Goal: Task Accomplishment & Management: Manage account settings

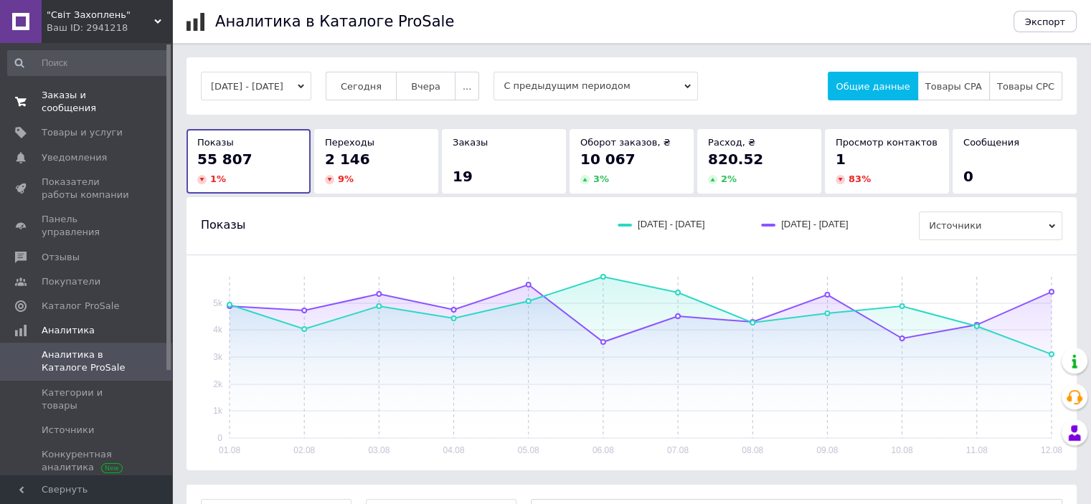
click at [71, 97] on span "Заказы и сообщения" at bounding box center [87, 102] width 91 height 26
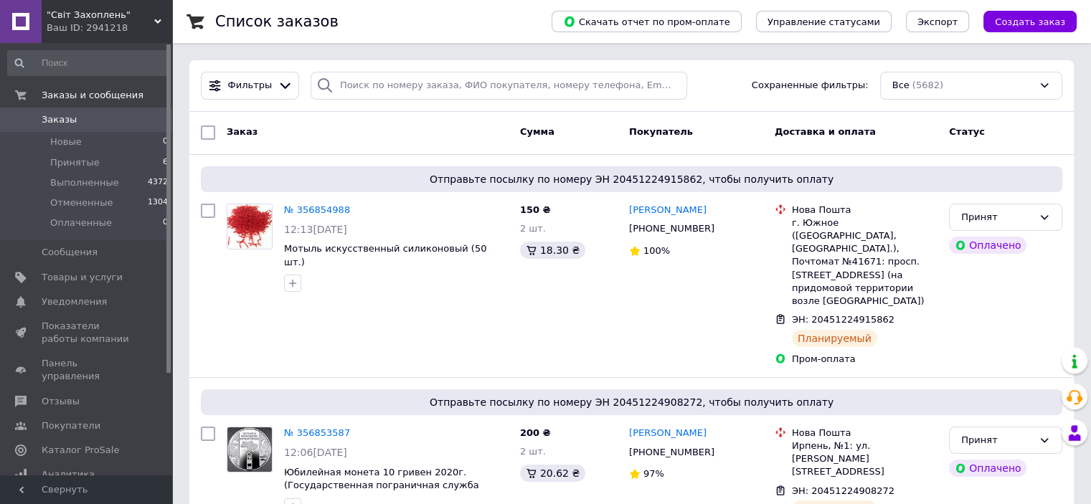
click at [84, 14] on span ""Світ Захоплень"" at bounding box center [101, 15] width 108 height 13
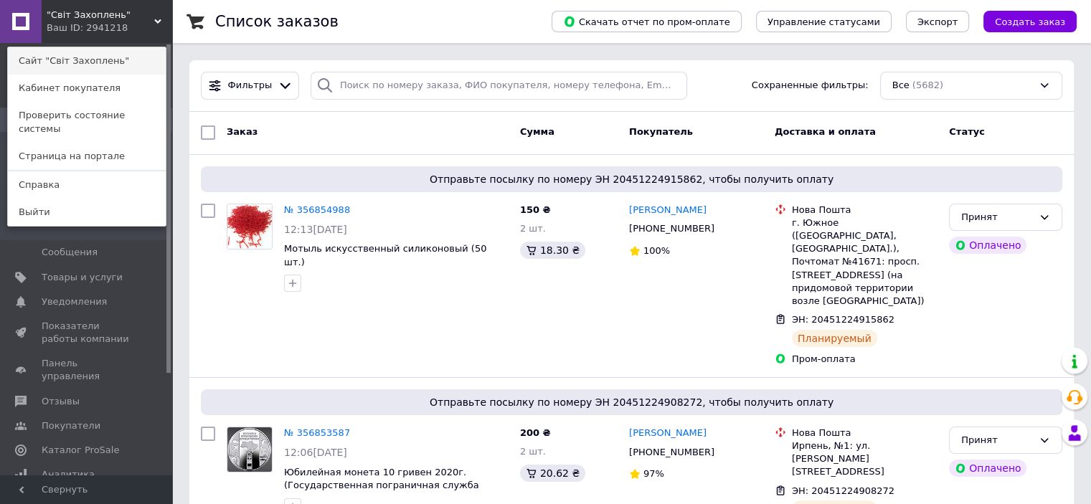
click at [84, 60] on link "Сайт "Світ Захоплень"" at bounding box center [87, 60] width 158 height 27
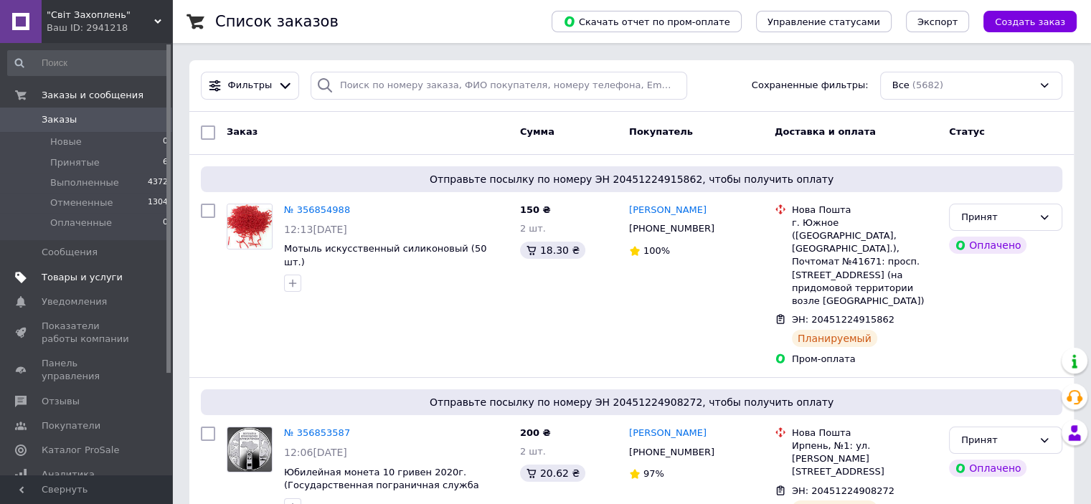
click at [86, 273] on span "Товары и услуги" at bounding box center [82, 277] width 81 height 13
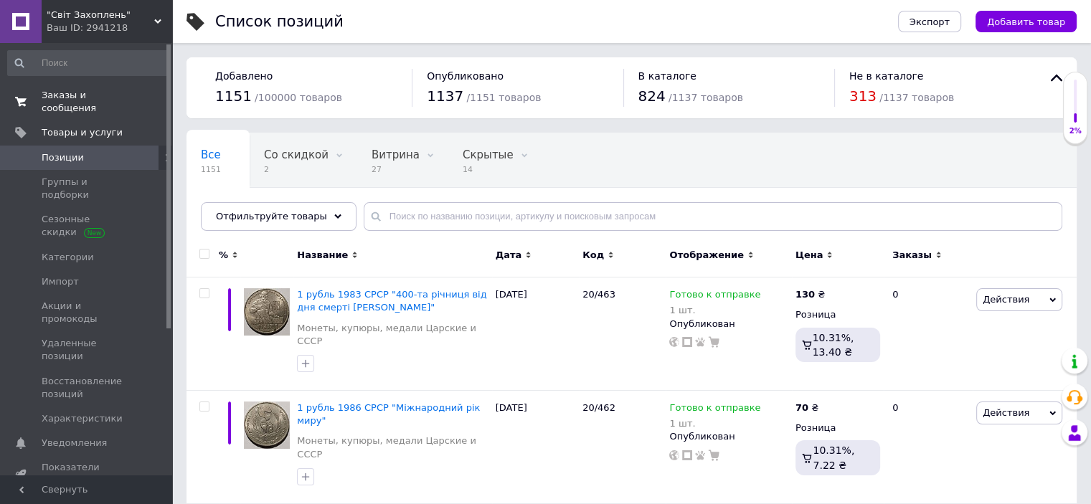
click at [88, 89] on span "Заказы и сообщения" at bounding box center [87, 102] width 91 height 26
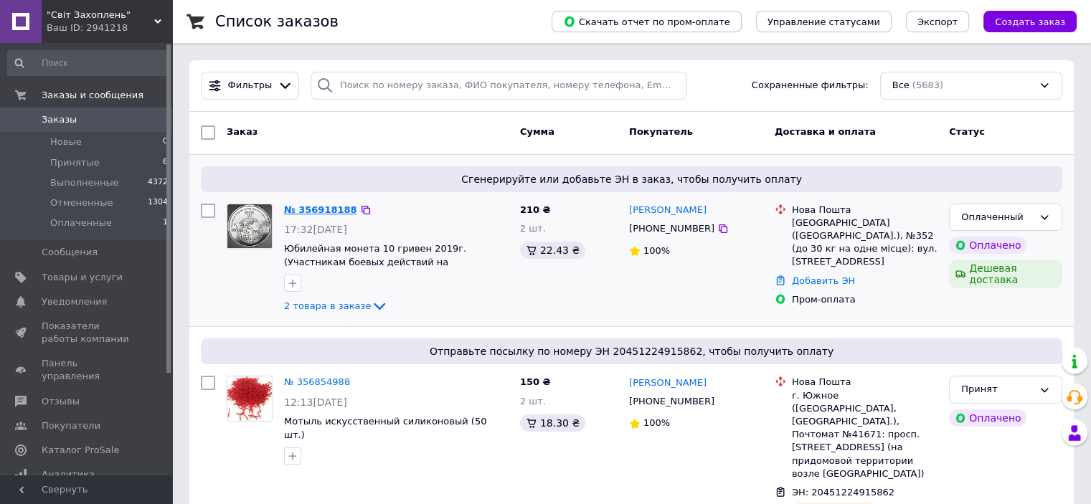
click at [316, 209] on link "№ 356918188" at bounding box center [320, 209] width 73 height 11
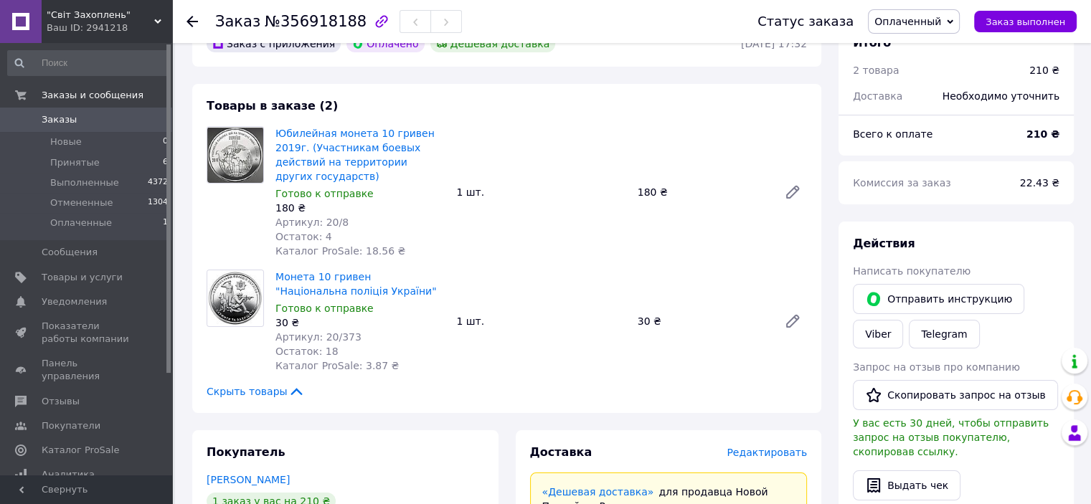
scroll to position [72, 0]
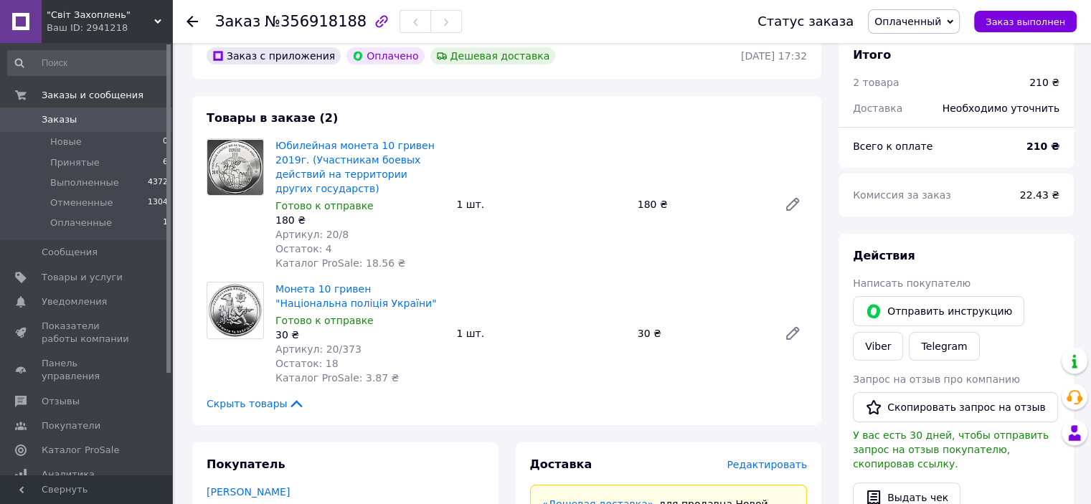
click at [917, 19] on span "Оплаченный" at bounding box center [908, 21] width 67 height 11
click at [919, 52] on li "Принят" at bounding box center [914, 50] width 90 height 22
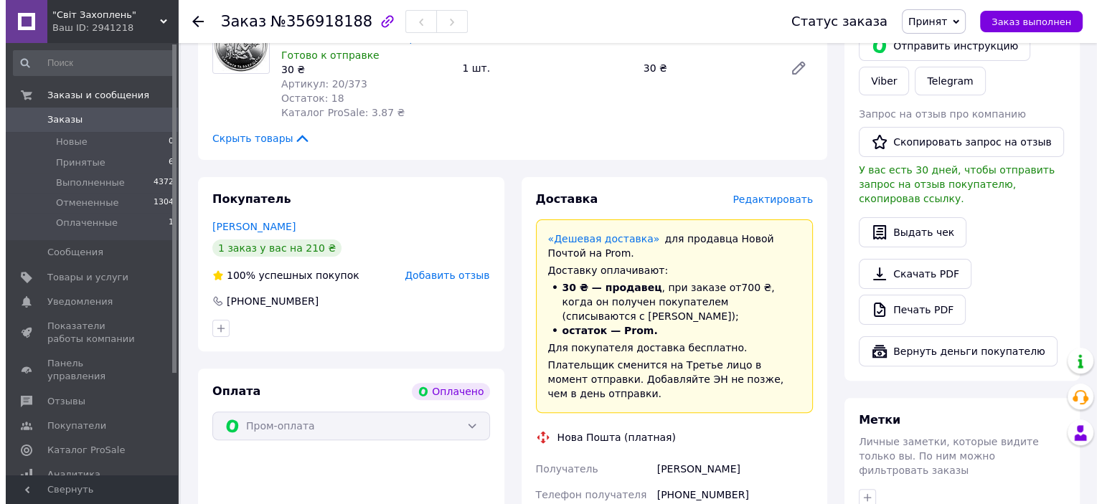
scroll to position [359, 0]
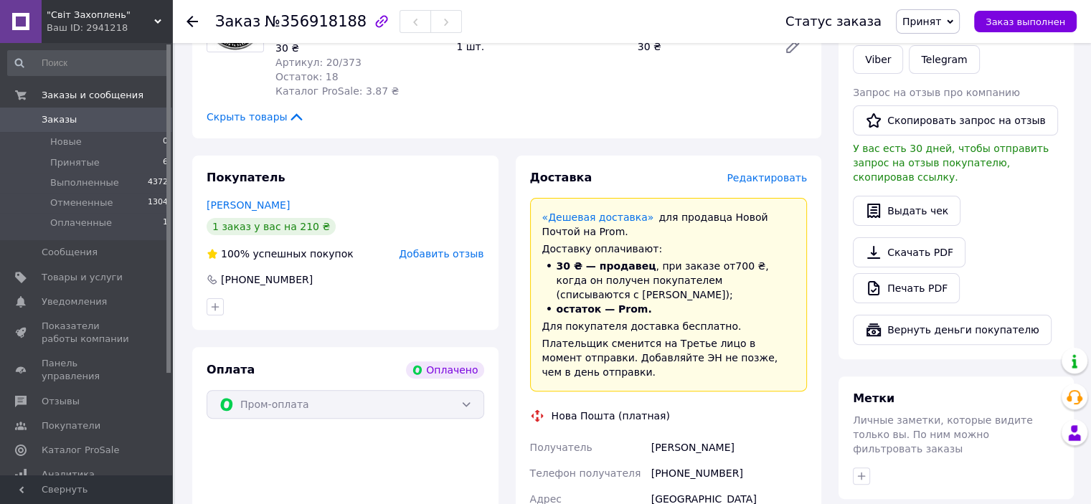
click at [779, 172] on span "Редактировать" at bounding box center [767, 177] width 80 height 11
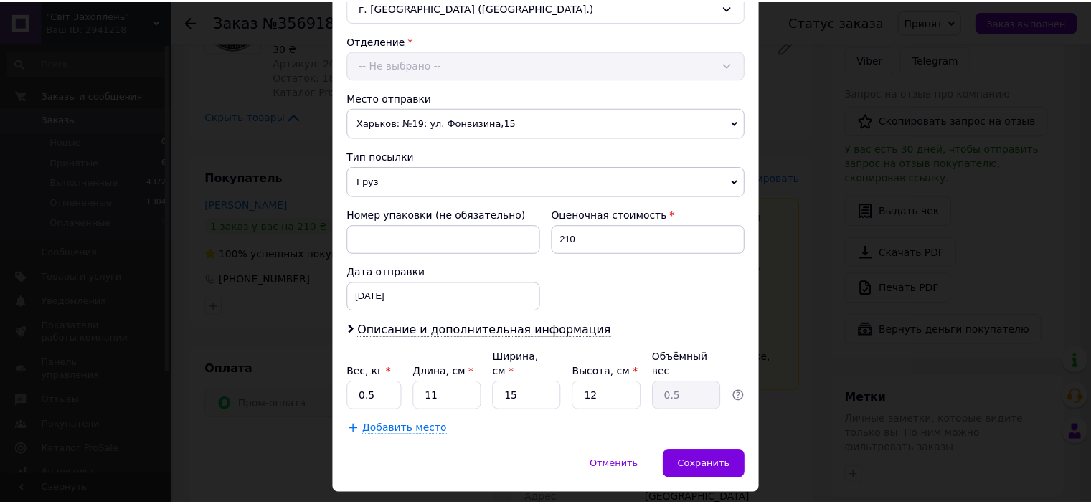
scroll to position [444, 0]
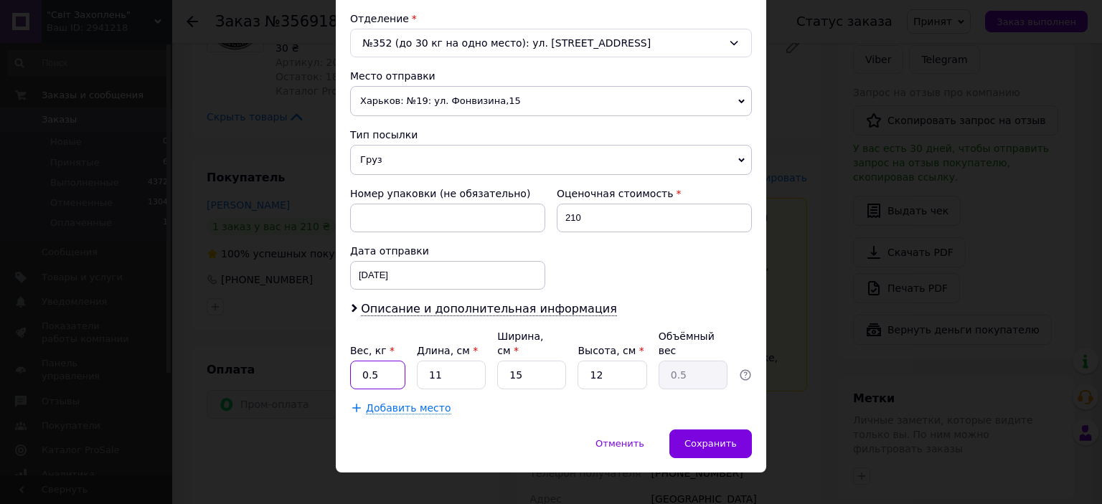
click at [380, 361] on input "0.5" at bounding box center [377, 375] width 55 height 29
type input "0.3"
click at [451, 365] on input "11" at bounding box center [451, 375] width 69 height 29
type input "1"
type input "0.1"
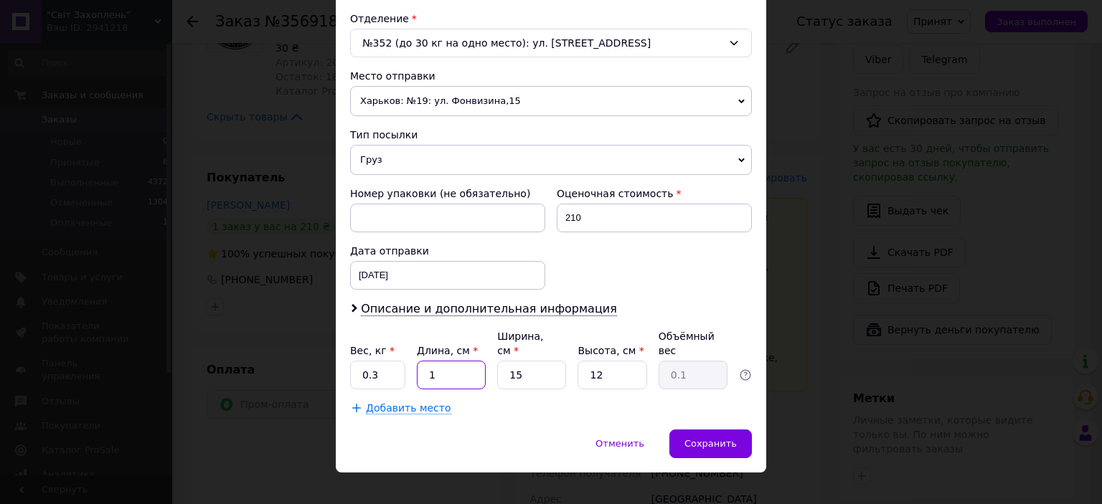
type input "19"
type input "0.86"
type input "19"
drag, startPoint x: 606, startPoint y: 361, endPoint x: 585, endPoint y: 369, distance: 22.3
click at [585, 369] on input "12" at bounding box center [612, 375] width 69 height 29
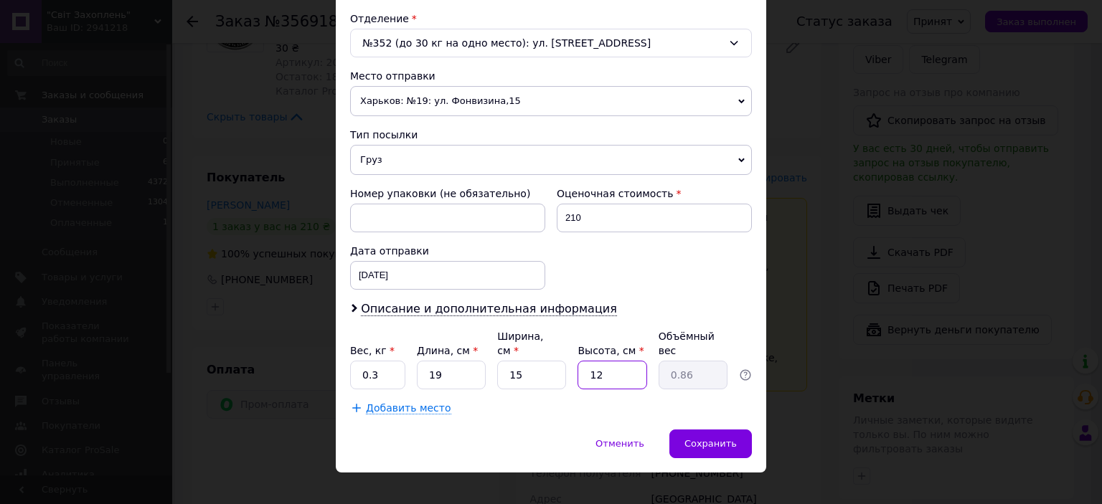
type input "3"
type input "0.21"
type input "3"
click at [718, 435] on div "Сохранить" at bounding box center [710, 444] width 83 height 29
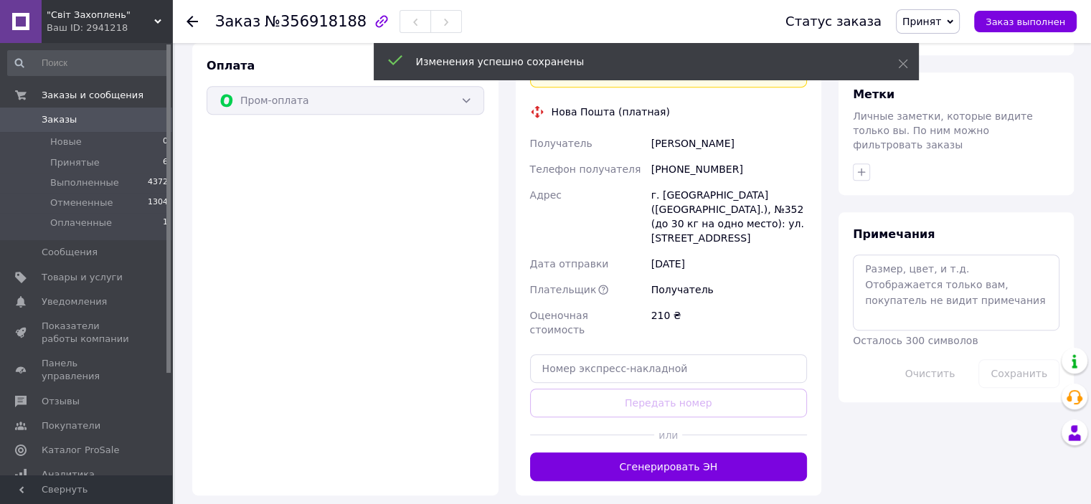
scroll to position [718, 0]
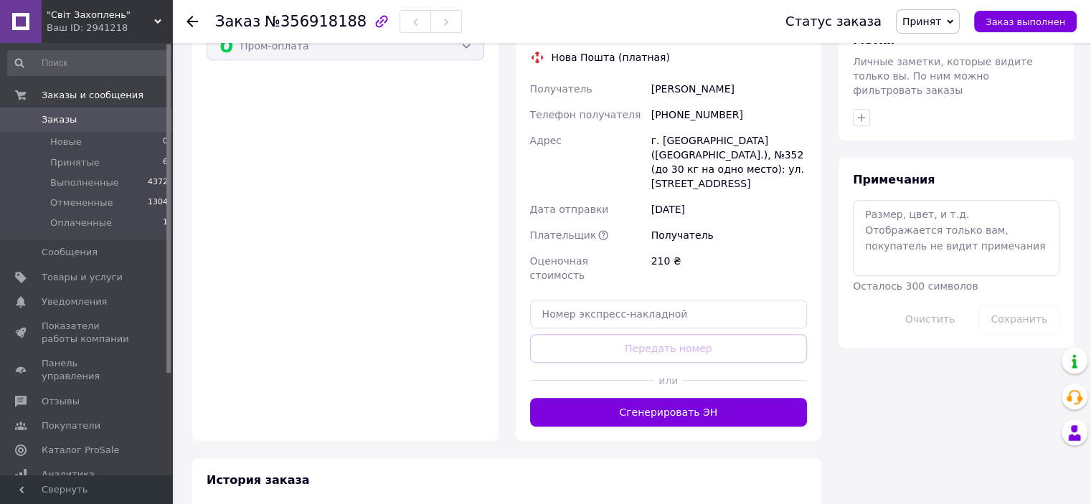
click at [677, 398] on button "Сгенерировать ЭН" at bounding box center [669, 412] width 278 height 29
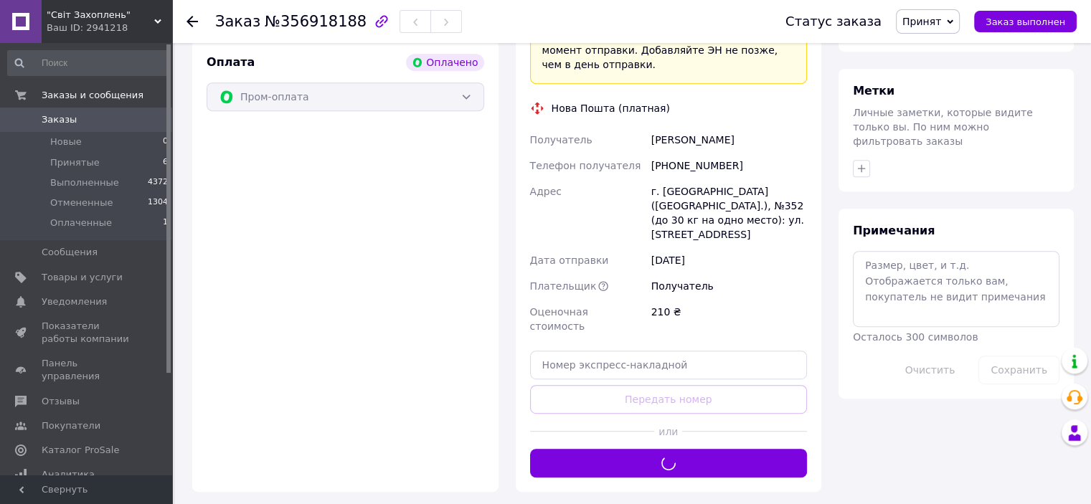
scroll to position [574, 0]
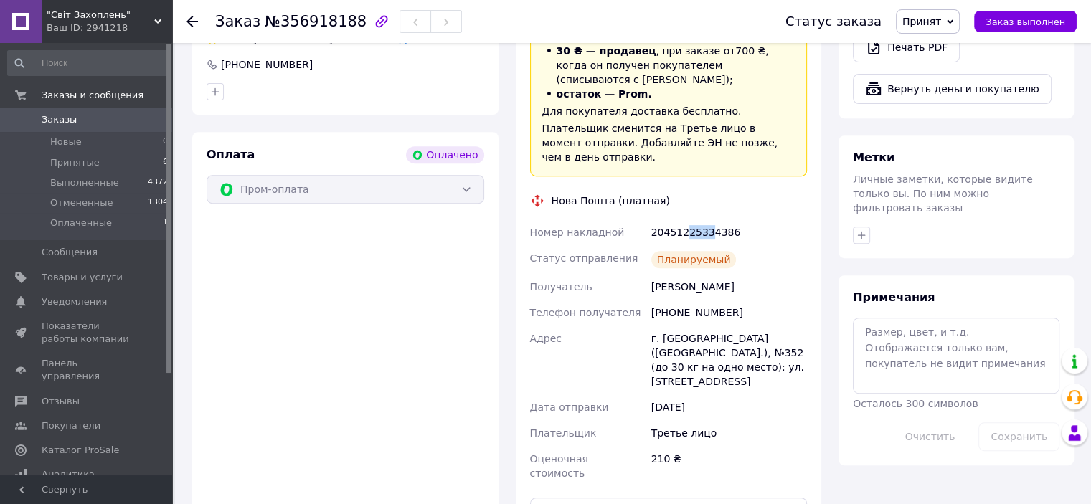
drag, startPoint x: 683, startPoint y: 204, endPoint x: 705, endPoint y: 212, distance: 22.9
click at [705, 220] on div "20451225334386" at bounding box center [729, 233] width 161 height 26
click at [70, 281] on span "Товары и услуги" at bounding box center [82, 277] width 81 height 13
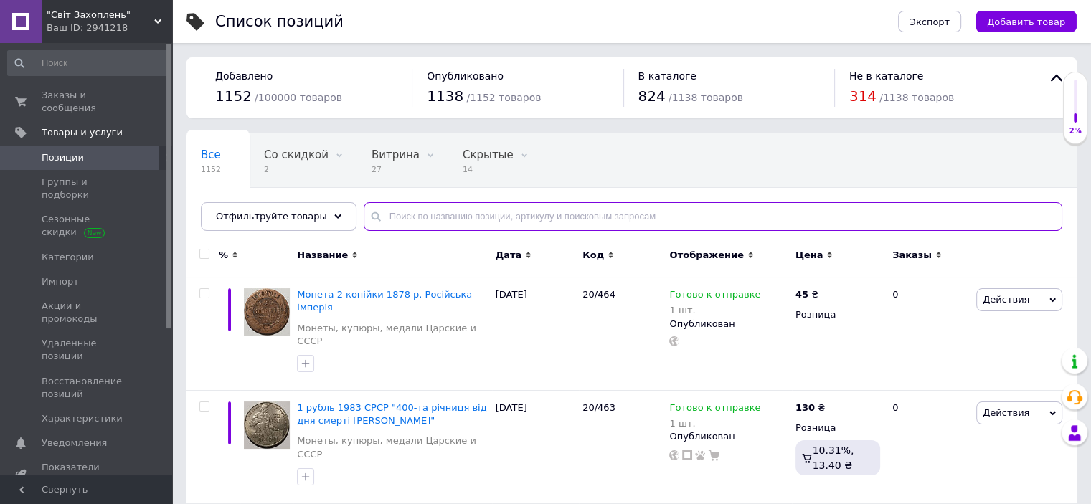
click at [453, 218] on input "text" at bounding box center [713, 216] width 699 height 29
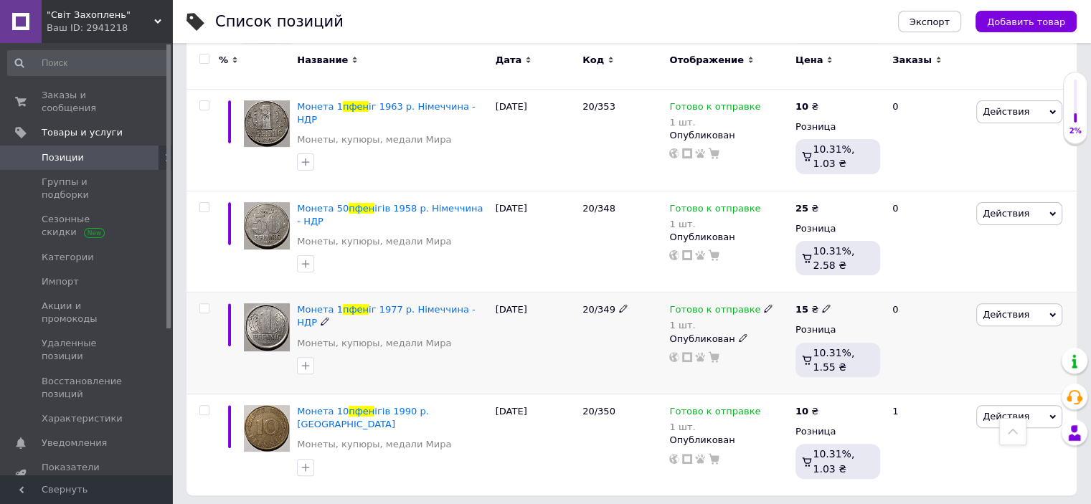
scroll to position [394, 0]
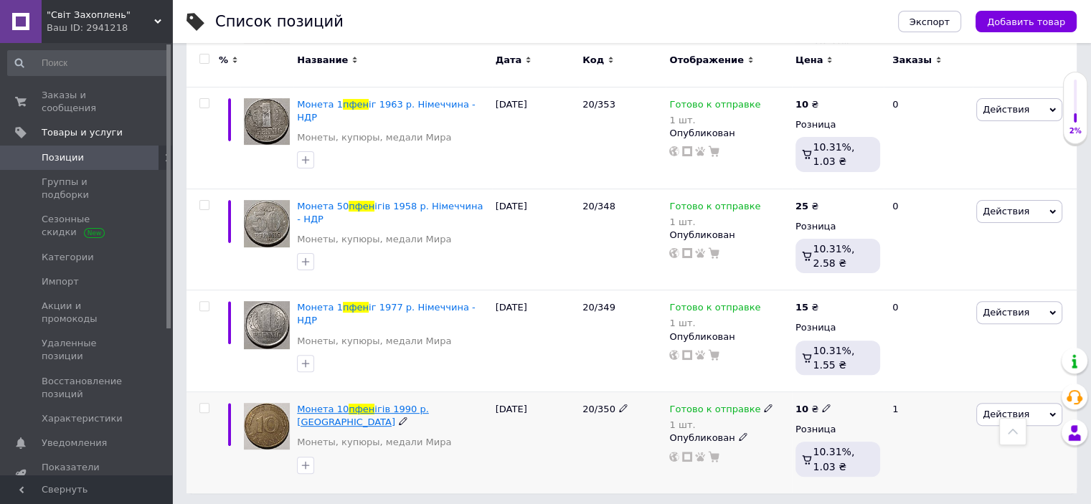
type input "пфен"
click at [76, 151] on span "Позиции" at bounding box center [63, 157] width 42 height 13
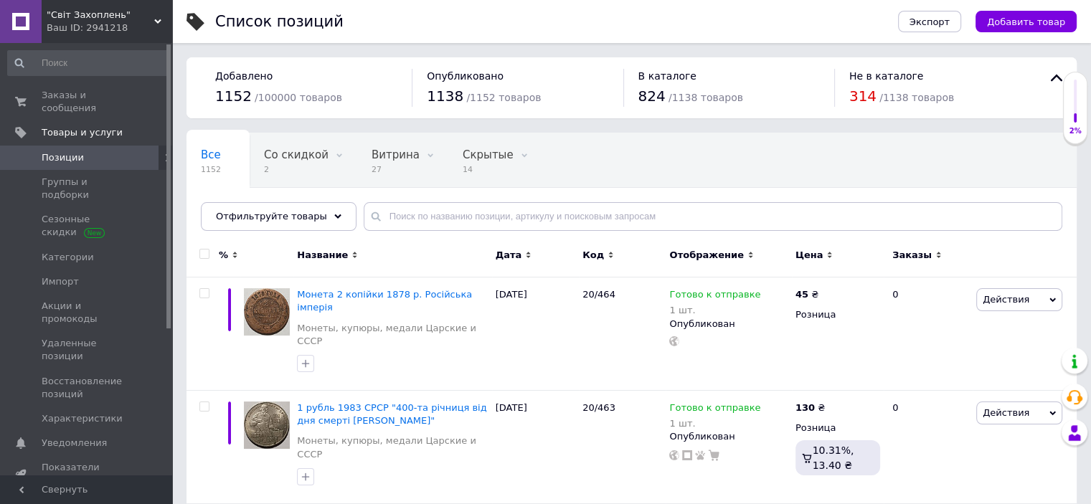
click at [86, 151] on span "Позиции" at bounding box center [87, 157] width 91 height 13
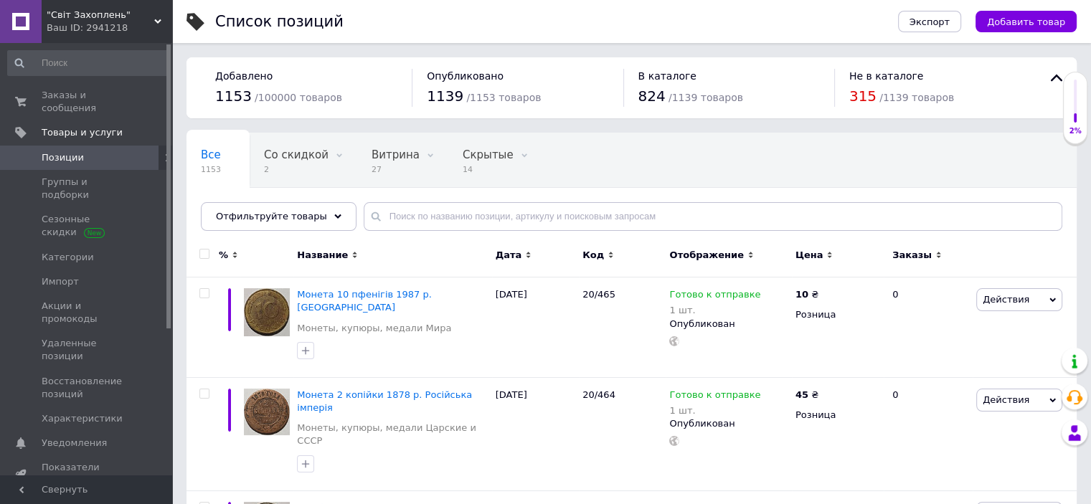
click at [66, 151] on span "Позиции" at bounding box center [63, 157] width 42 height 13
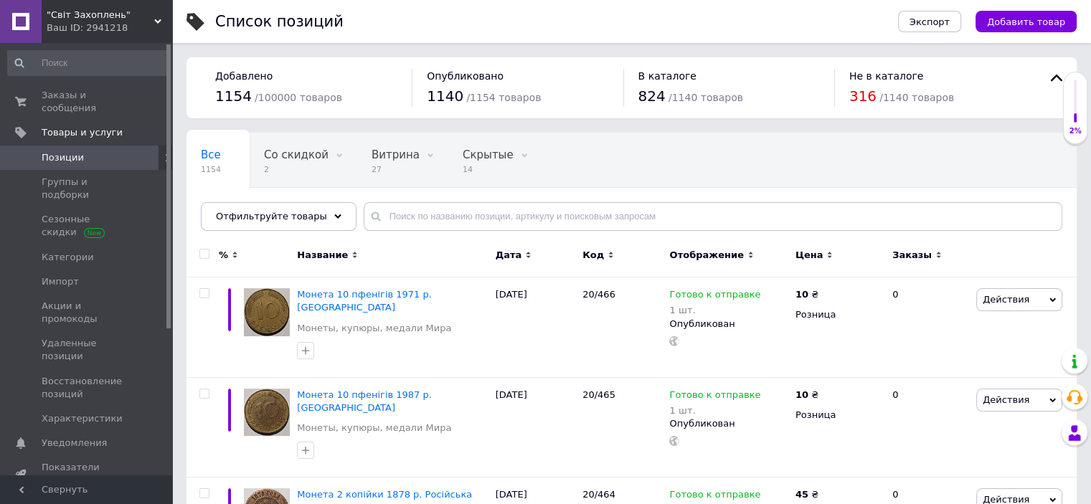
click at [77, 151] on span "Позиции" at bounding box center [63, 157] width 42 height 13
click at [76, 151] on span "Позиции" at bounding box center [63, 157] width 42 height 13
click at [77, 151] on span "Позиции" at bounding box center [63, 157] width 42 height 13
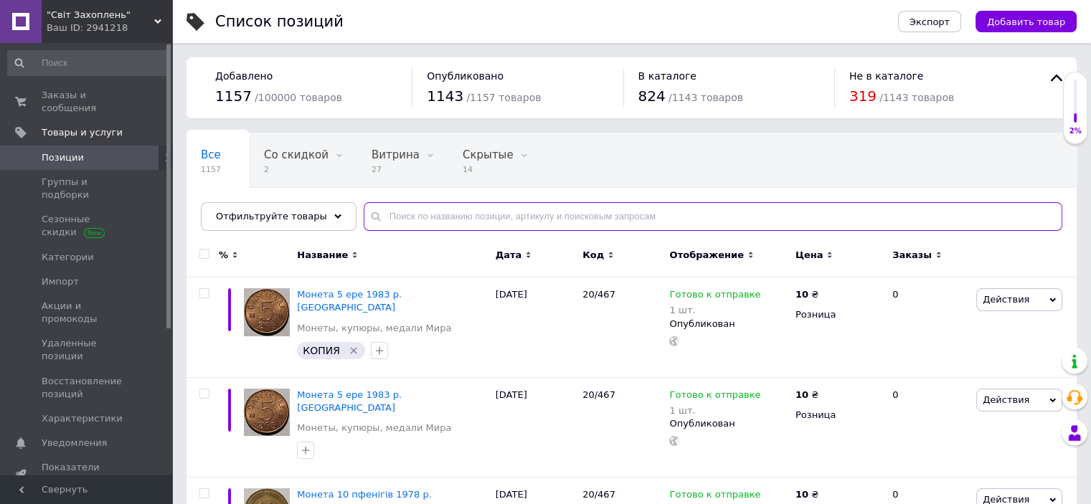
click at [433, 213] on input "text" at bounding box center [713, 216] width 699 height 29
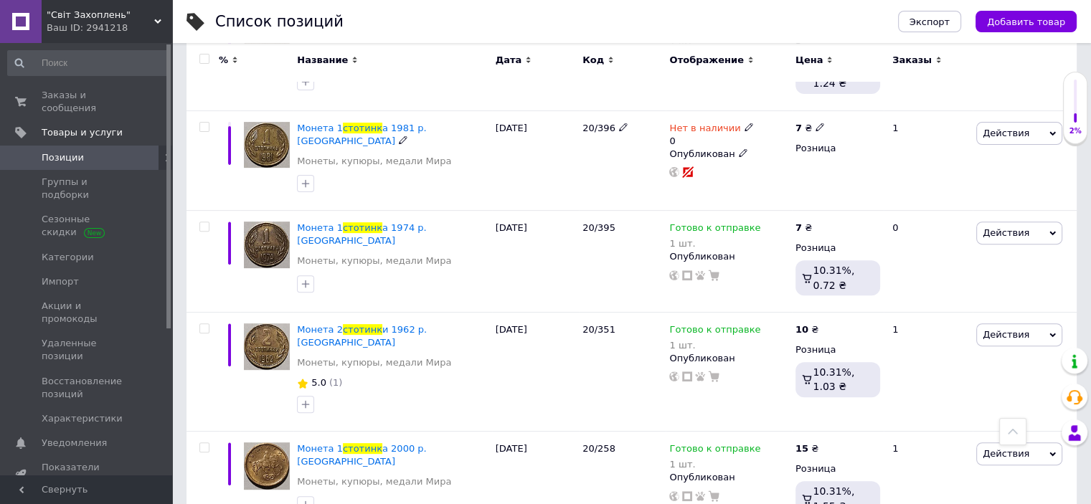
scroll to position [485, 0]
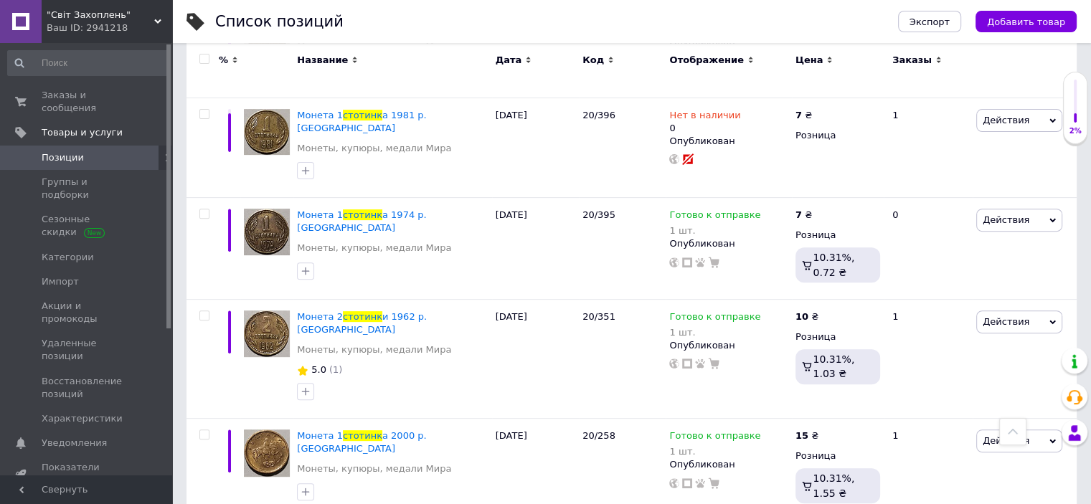
type input "стотинк"
click at [86, 151] on span "Позиции" at bounding box center [87, 157] width 91 height 13
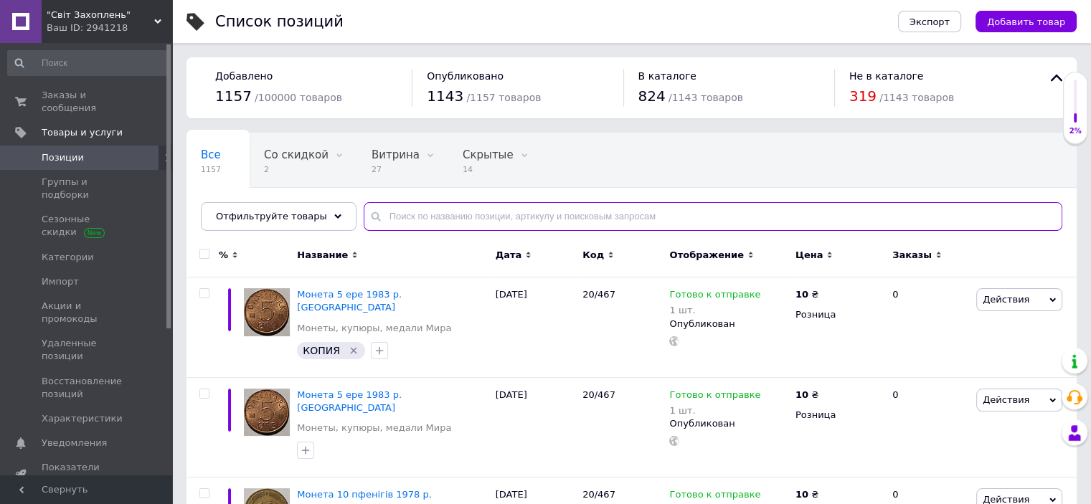
click at [420, 220] on input "text" at bounding box center [713, 216] width 699 height 29
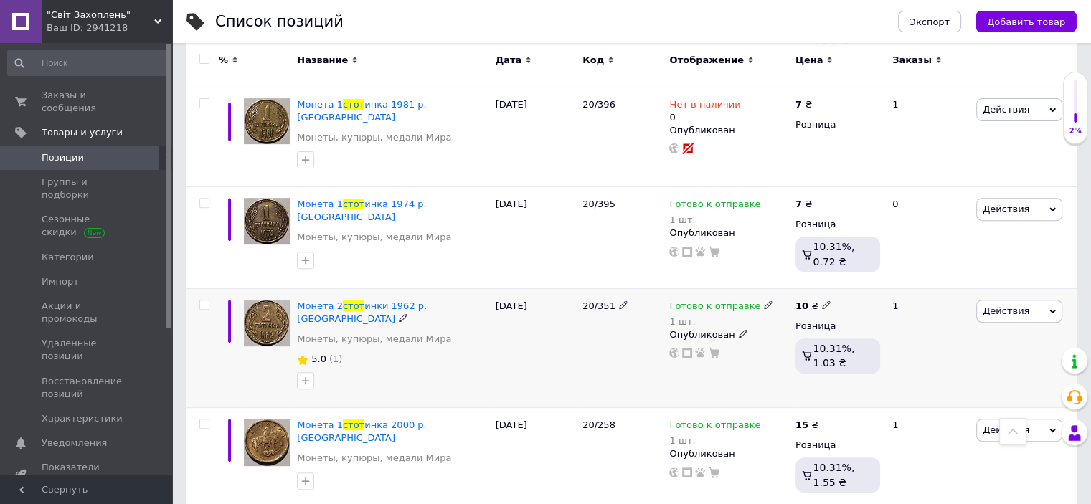
scroll to position [573, 0]
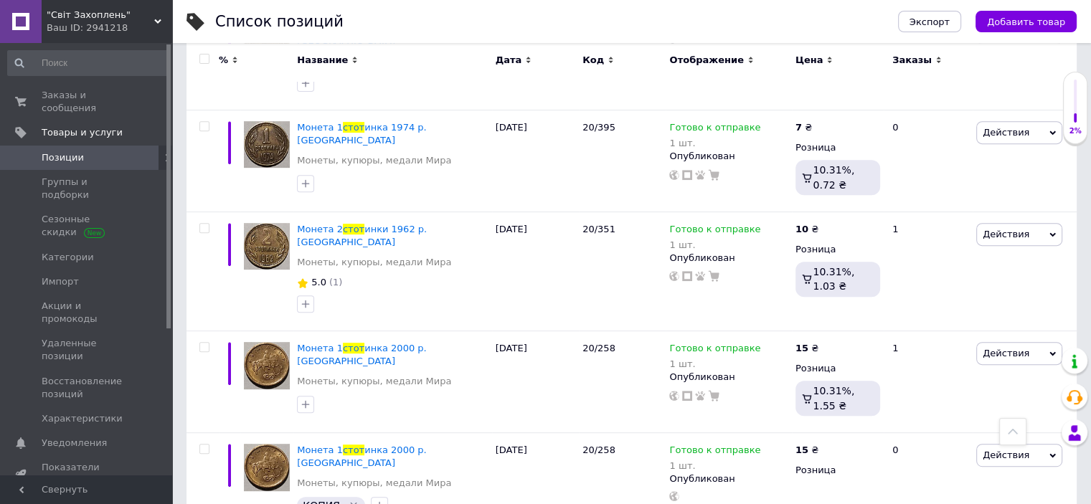
type input "стот"
click at [402, 343] on span "инка 2000 р. [GEOGRAPHIC_DATA]" at bounding box center [361, 355] width 129 height 24
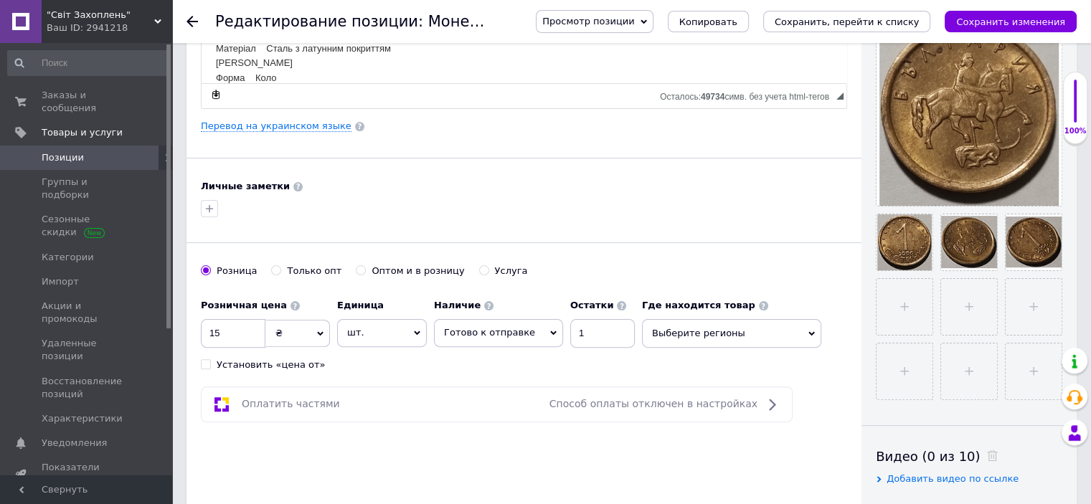
scroll to position [359, 0]
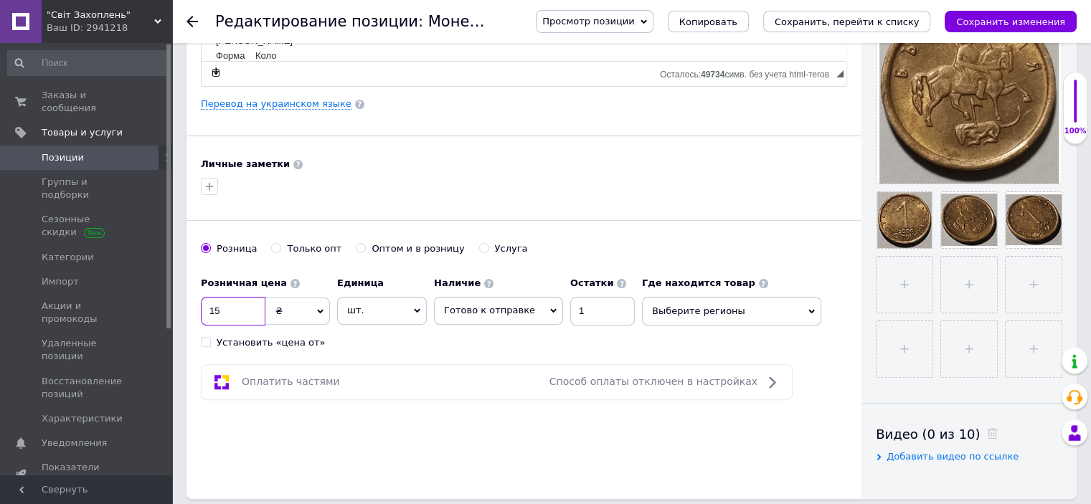
click at [240, 311] on input "15" at bounding box center [233, 311] width 65 height 29
type input "10"
click at [1010, 18] on icon "Сохранить изменения" at bounding box center [1010, 22] width 109 height 11
click at [60, 151] on span "Позиции" at bounding box center [63, 157] width 42 height 13
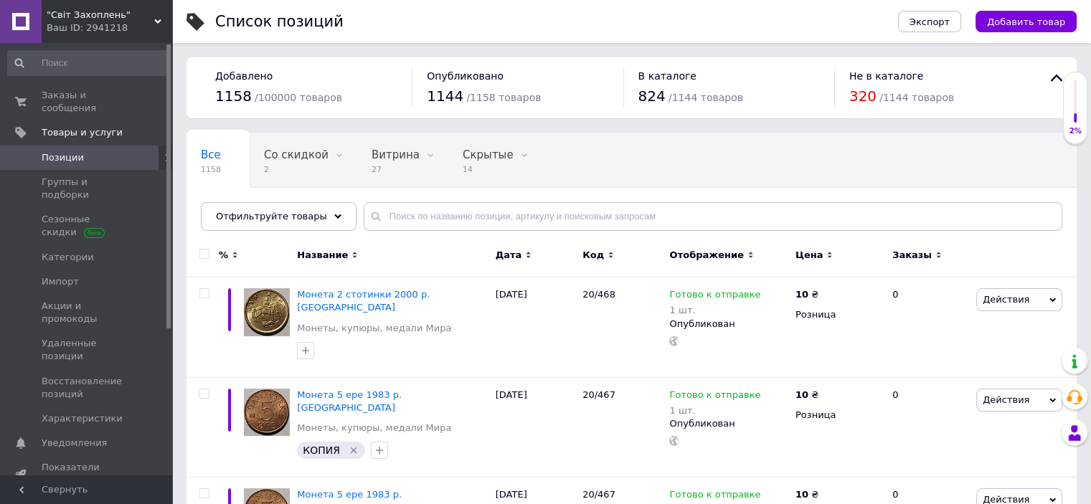
click at [72, 151] on span "Позиции" at bounding box center [63, 157] width 42 height 13
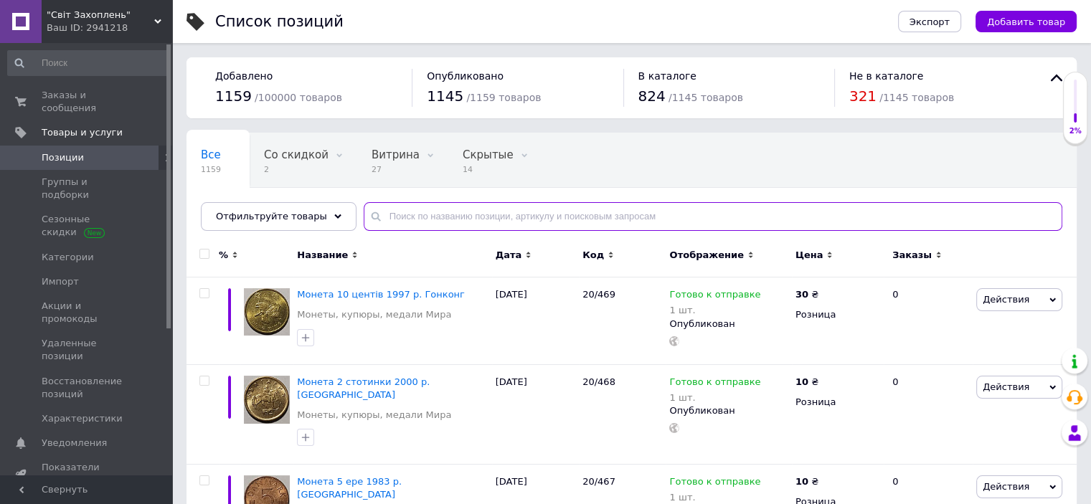
click at [413, 217] on input "text" at bounding box center [713, 216] width 699 height 29
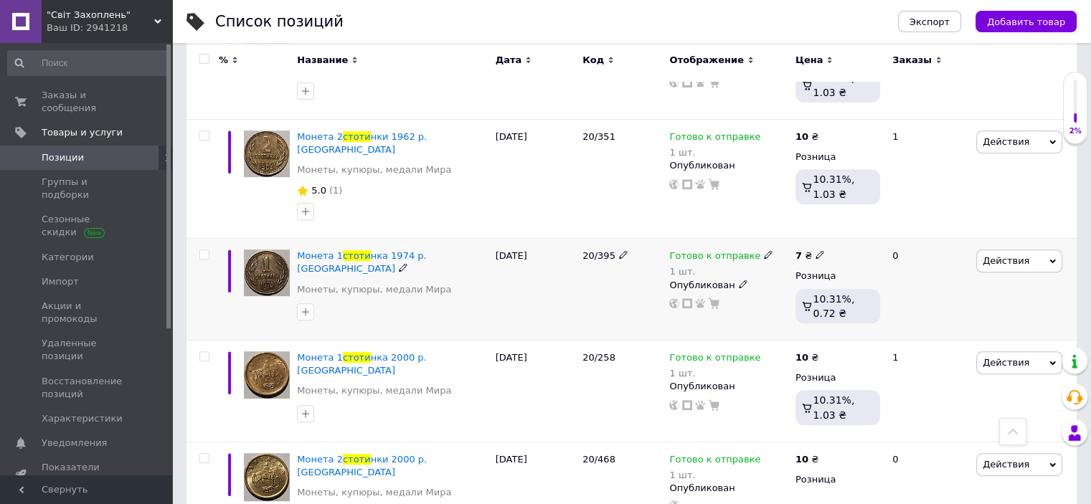
scroll to position [573, 0]
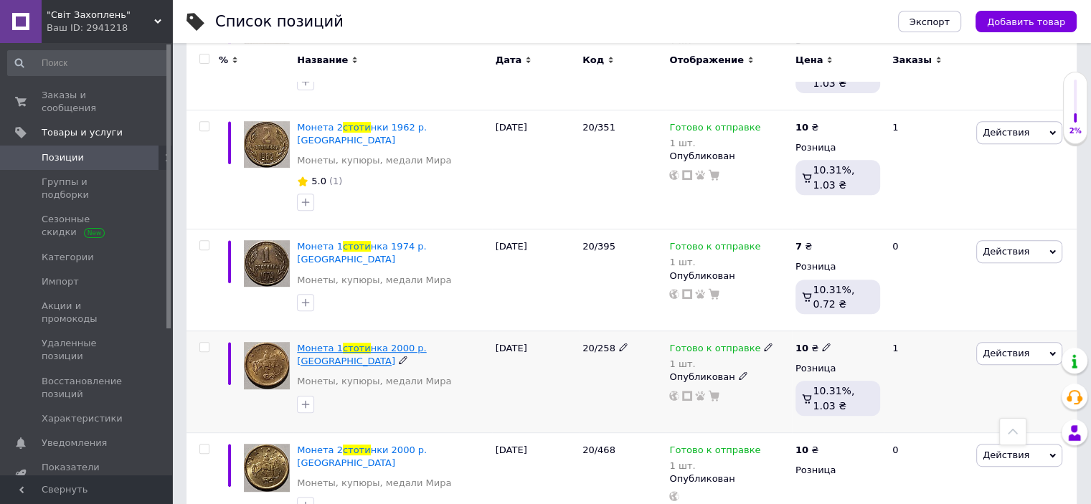
type input "стоти"
click at [405, 343] on span "нка 2000 р. [GEOGRAPHIC_DATA]" at bounding box center [361, 355] width 129 height 24
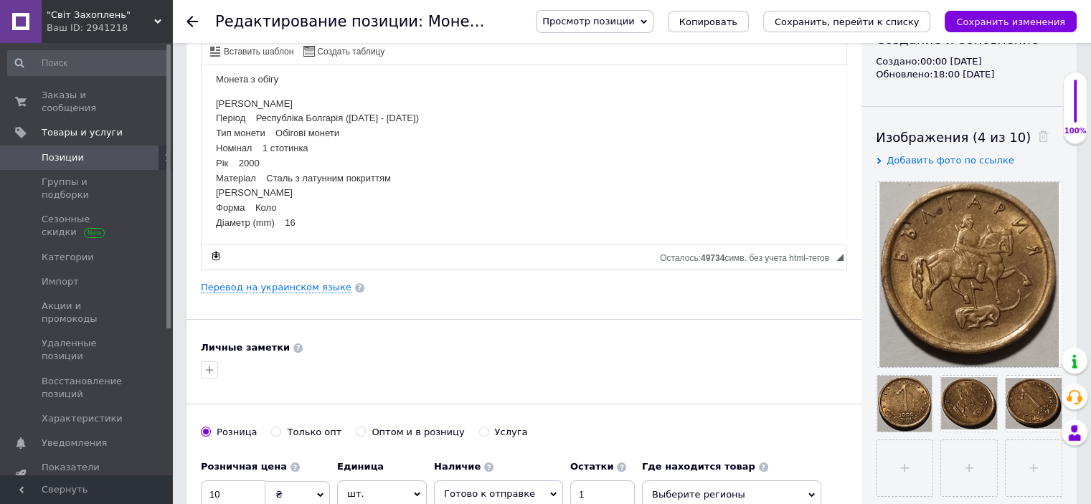
scroll to position [215, 0]
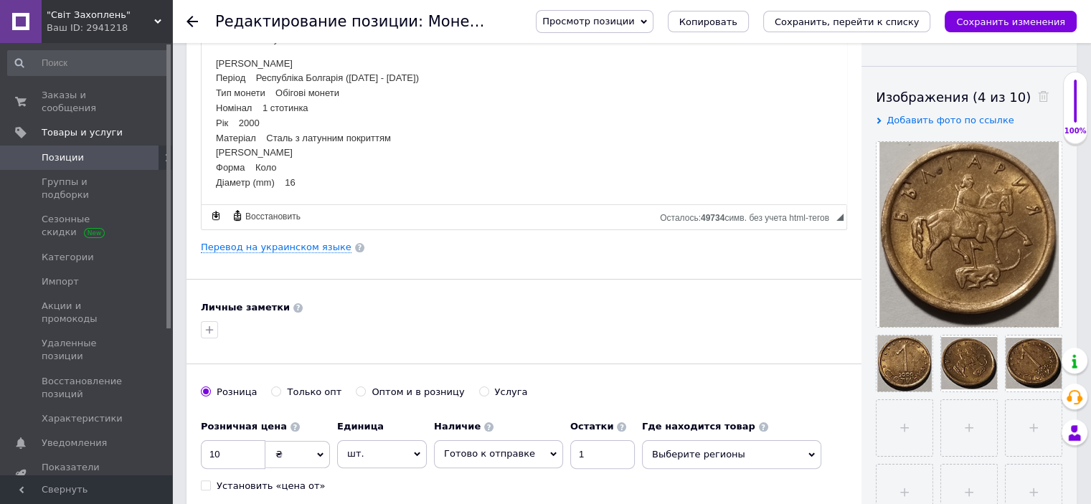
click at [45, 151] on span "Позиции" at bounding box center [63, 157] width 42 height 13
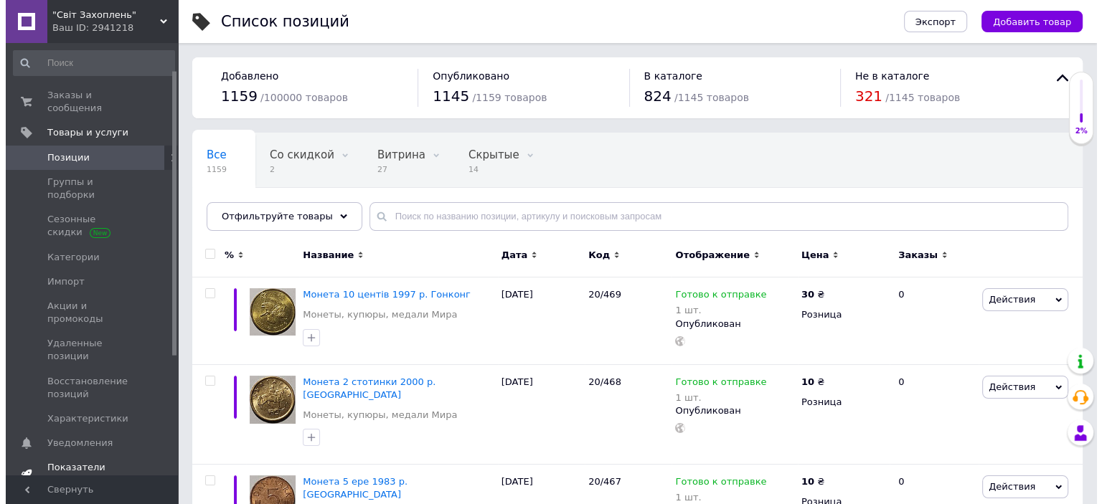
scroll to position [144, 0]
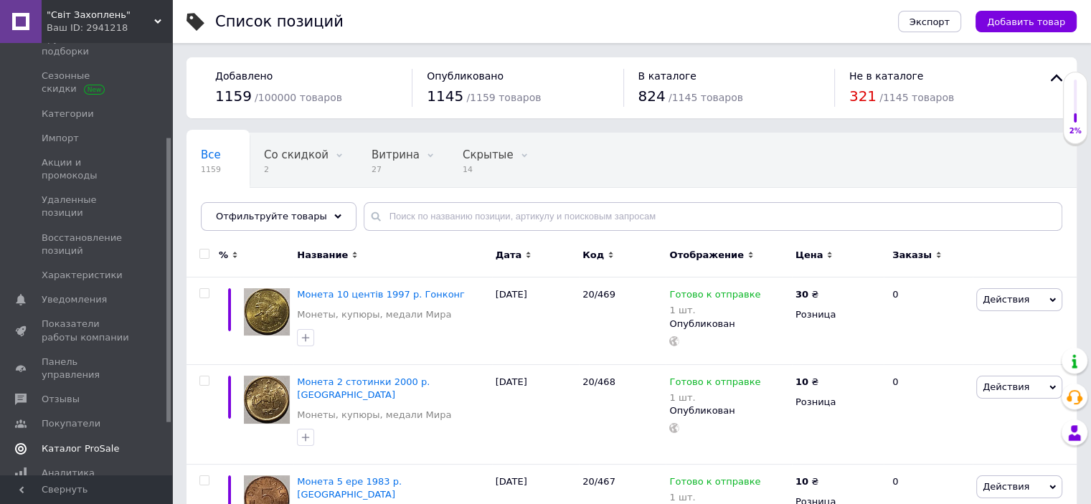
click at [81, 443] on span "Каталог ProSale" at bounding box center [80, 449] width 77 height 13
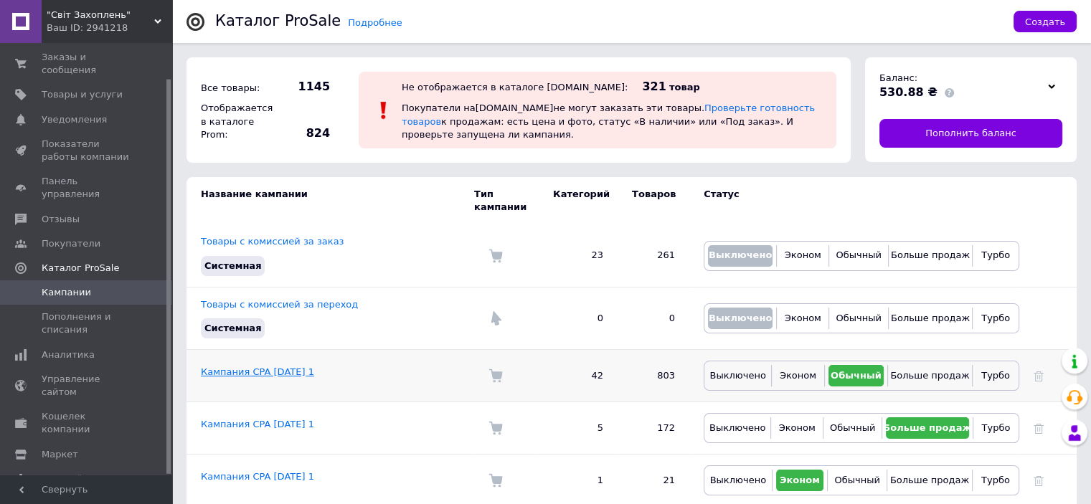
click at [271, 367] on link "Кампания CPA [DATE] 1" at bounding box center [257, 372] width 113 height 11
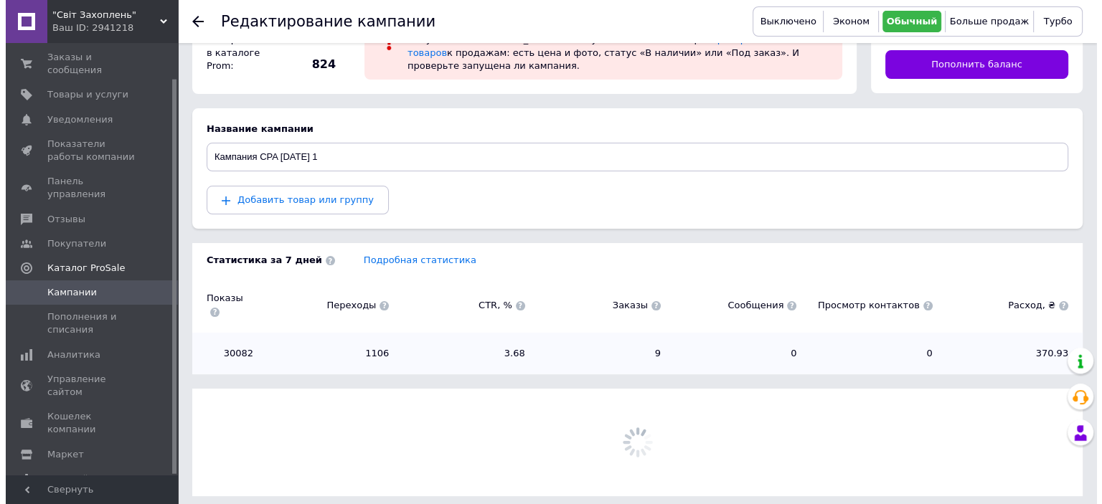
scroll to position [98, 0]
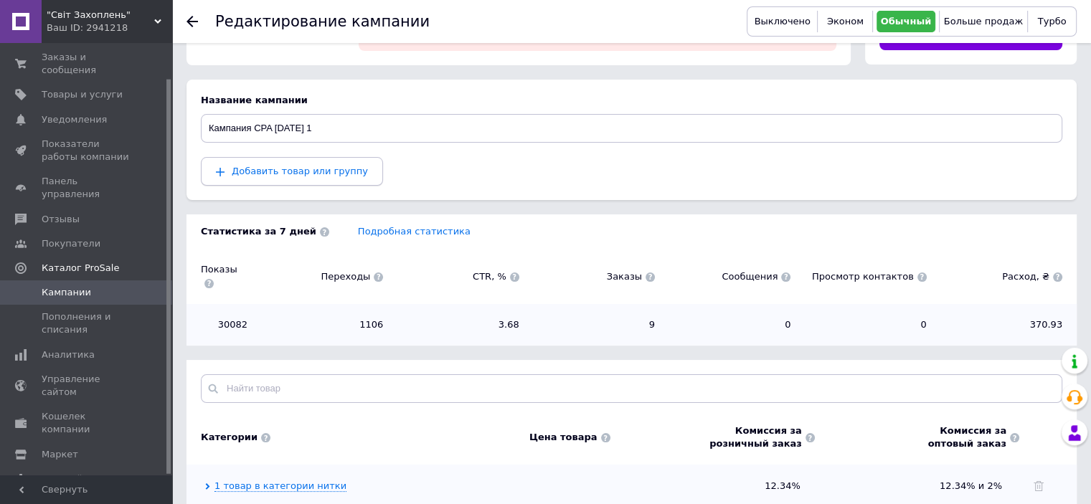
click at [276, 170] on span "Добавить товар или группу" at bounding box center [300, 171] width 136 height 11
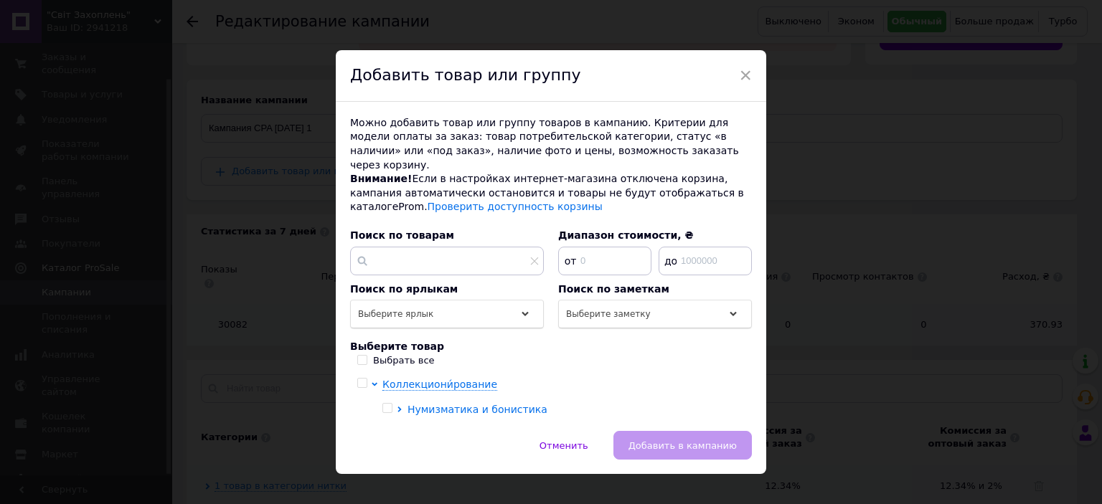
click at [441, 404] on span "Нумизматика и бонистика" at bounding box center [478, 409] width 140 height 11
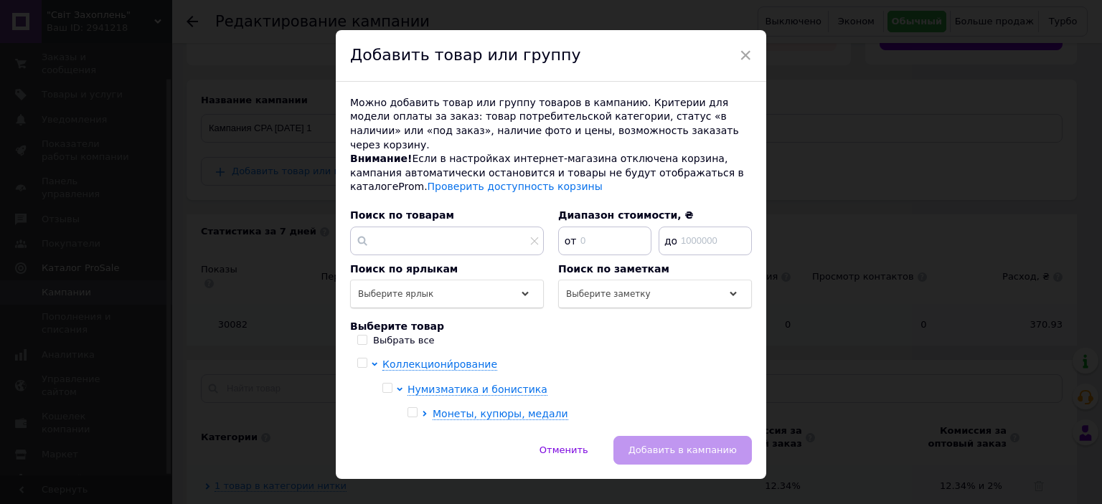
scroll to position [30, 0]
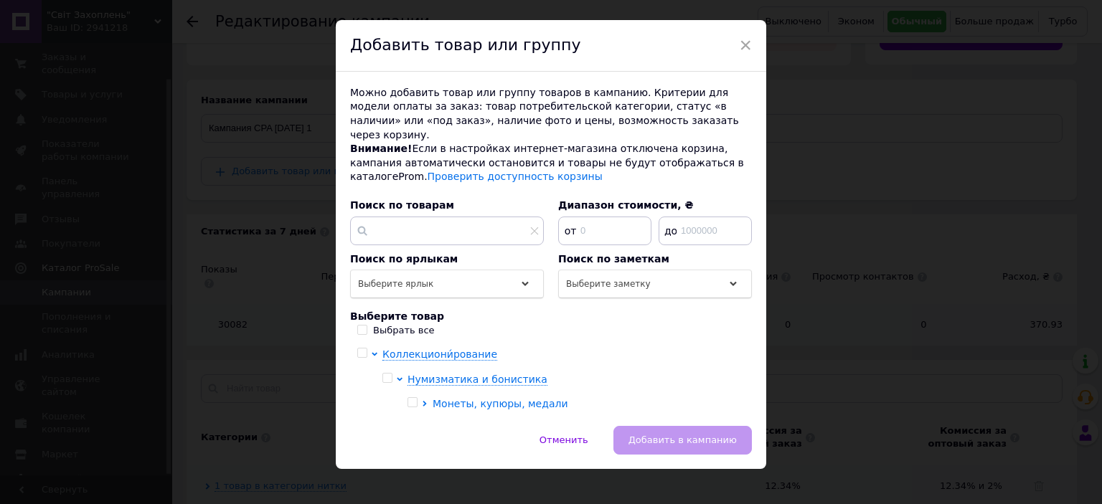
click at [522, 398] on span "Монеты, купюры, медали" at bounding box center [501, 403] width 136 height 11
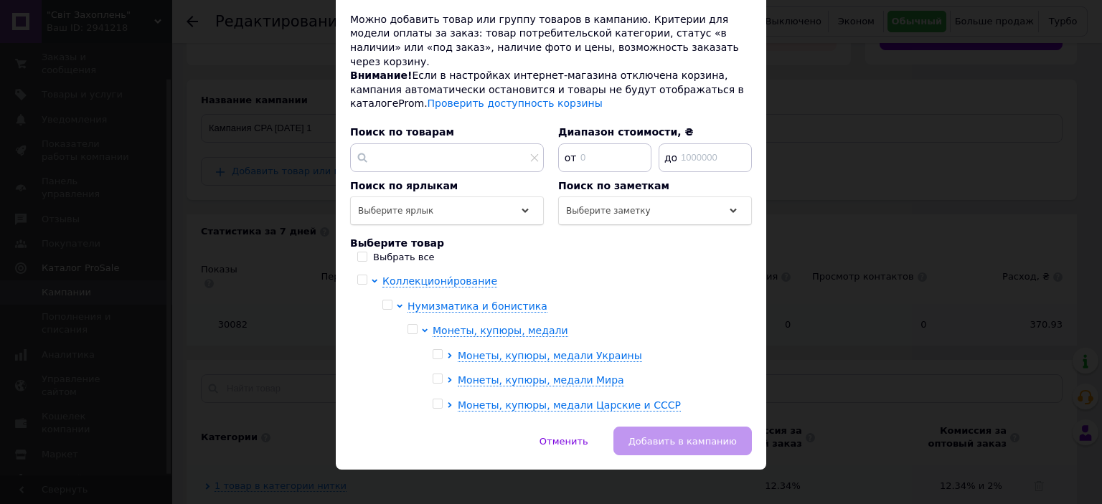
scroll to position [104, 0]
click at [558, 374] on span "Монеты, купюры, медали Мира" at bounding box center [541, 379] width 166 height 11
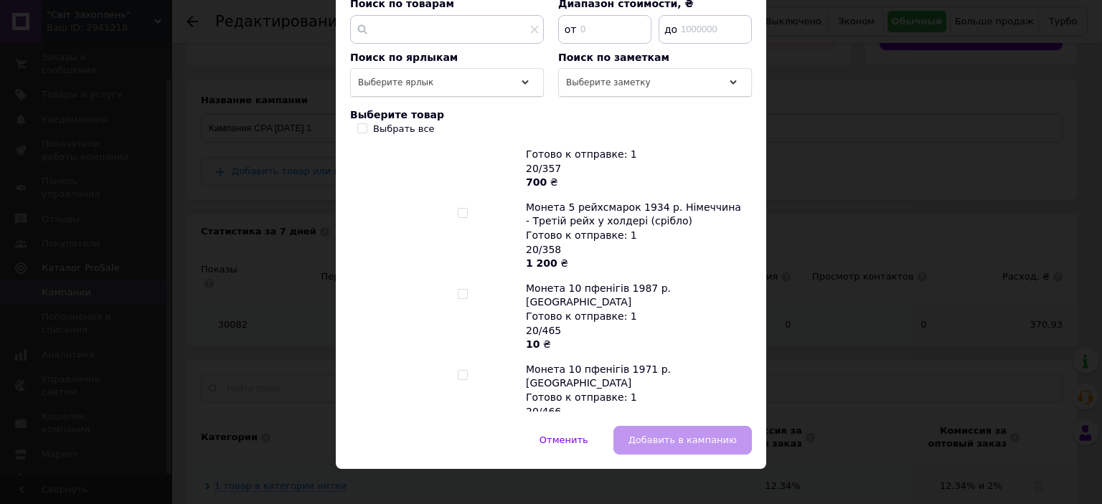
scroll to position [359, 0]
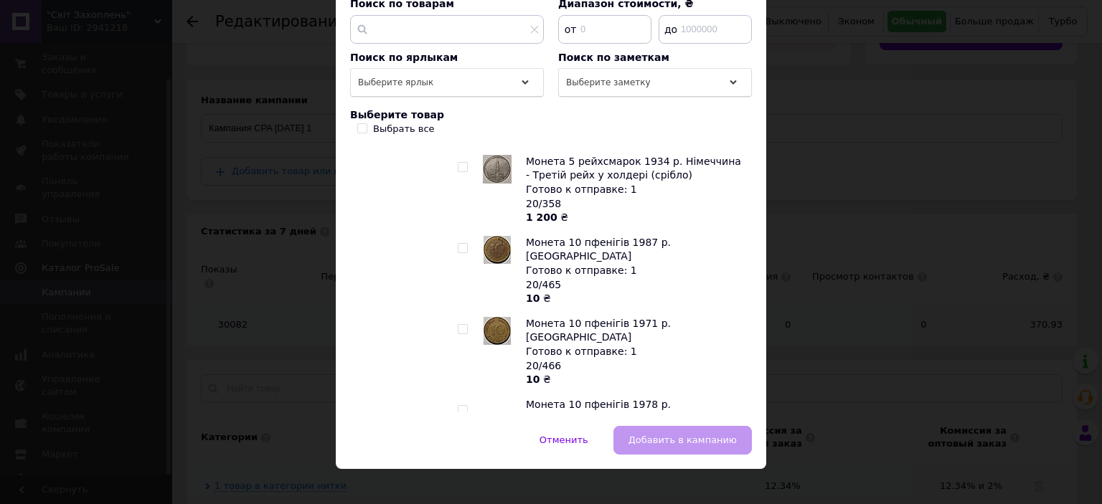
click at [459, 244] on input "checkbox" at bounding box center [462, 248] width 9 height 9
checkbox input "true"
drag, startPoint x: 462, startPoint y: 299, endPoint x: 460, endPoint y: 314, distance: 15.2
click at [461, 325] on input "checkbox" at bounding box center [462, 329] width 9 height 9
checkbox input "true"
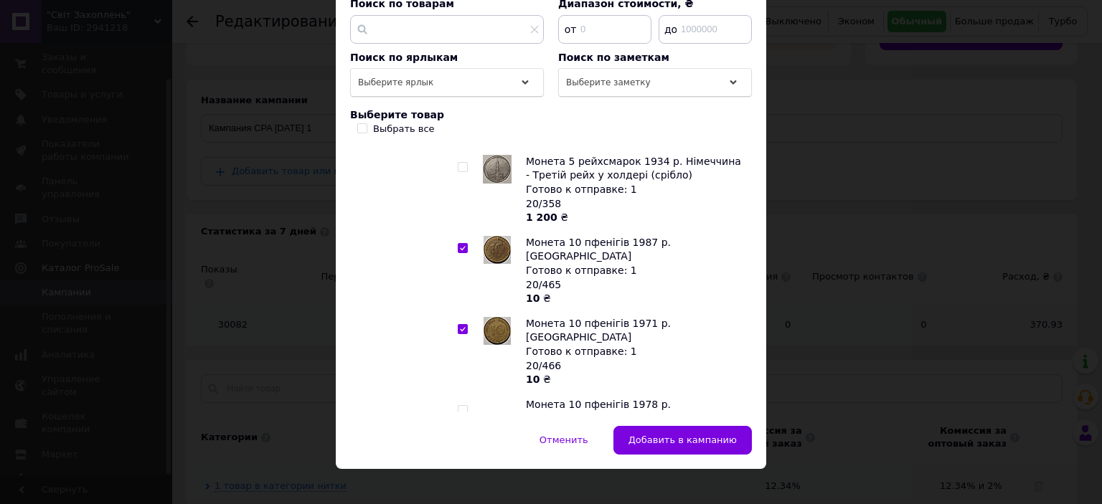
click at [463, 406] on input "checkbox" at bounding box center [462, 410] width 9 height 9
checkbox input "true"
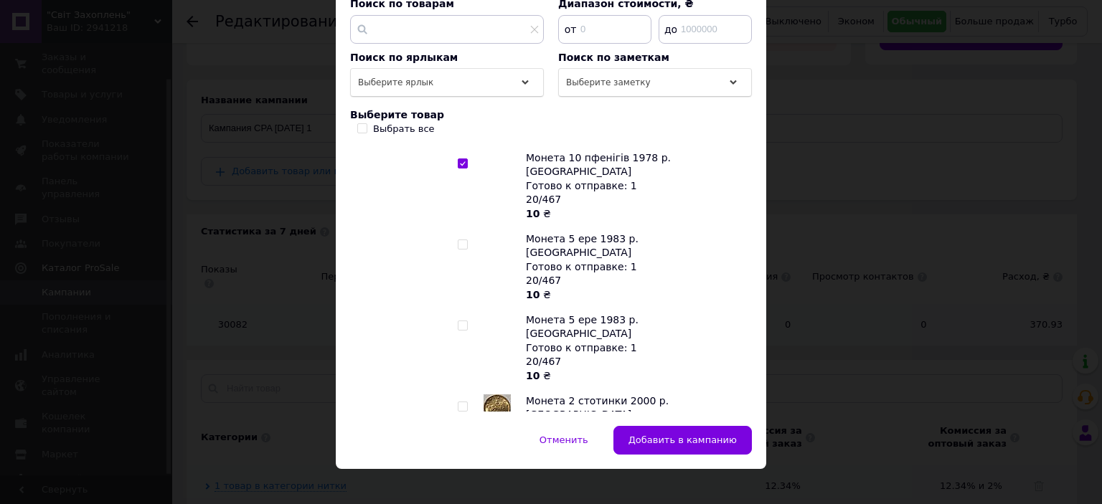
scroll to position [574, 0]
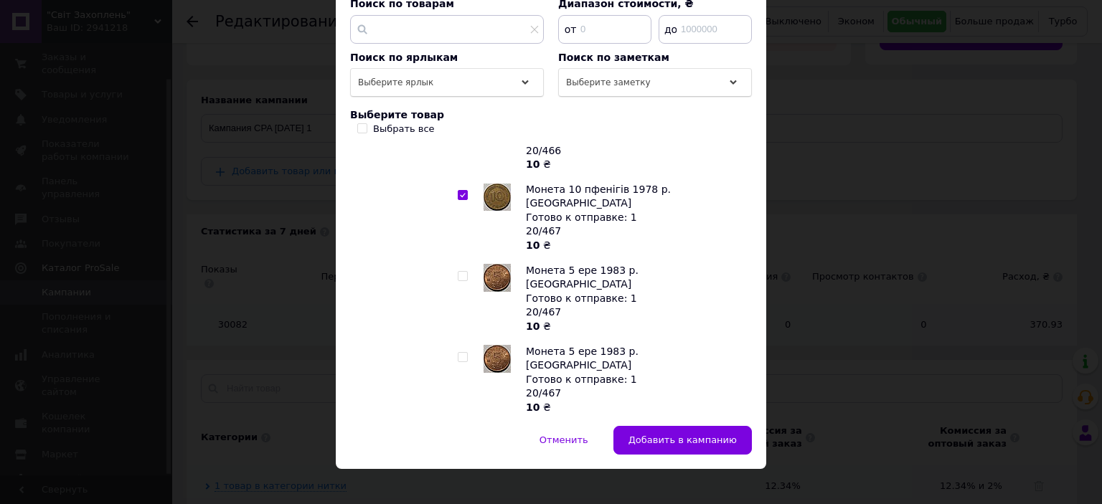
click at [460, 272] on input "checkbox" at bounding box center [462, 276] width 9 height 9
checkbox input "true"
click at [462, 353] on input "checkbox" at bounding box center [462, 357] width 9 height 9
checkbox input "true"
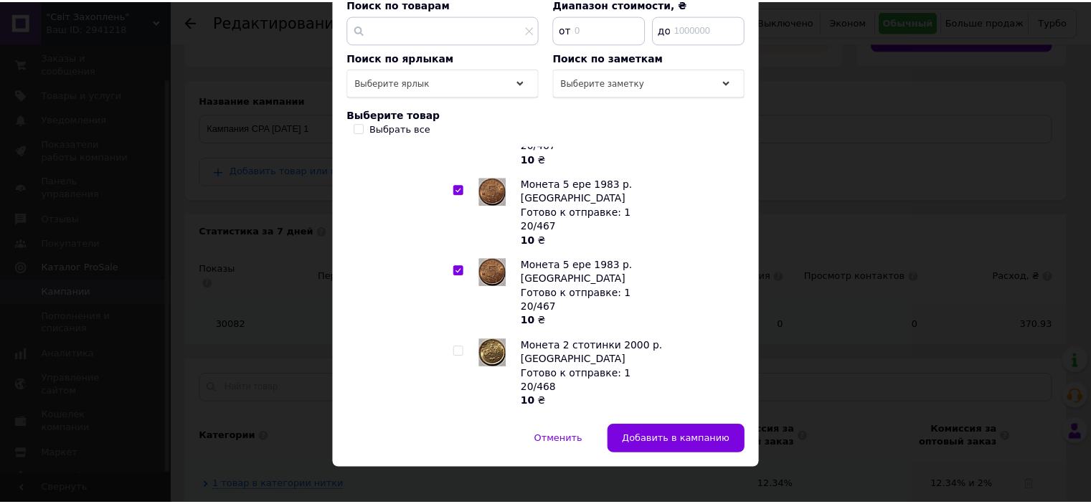
scroll to position [666, 0]
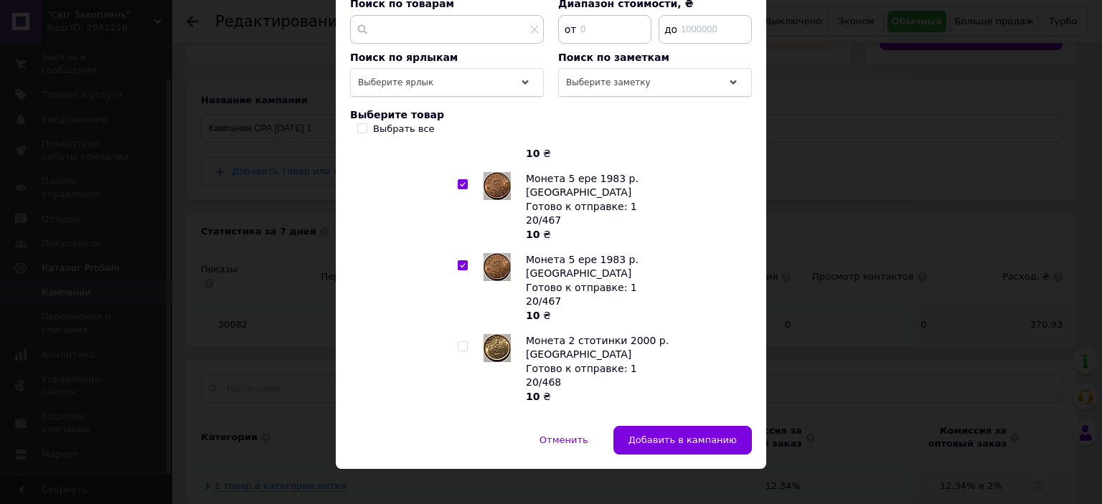
click at [458, 342] on input "checkbox" at bounding box center [462, 346] width 9 height 9
checkbox input "true"
click at [458, 423] on input "checkbox" at bounding box center [462, 427] width 9 height 9
checkbox input "true"
click at [683, 435] on span "Добавить в кампанию" at bounding box center [683, 440] width 108 height 11
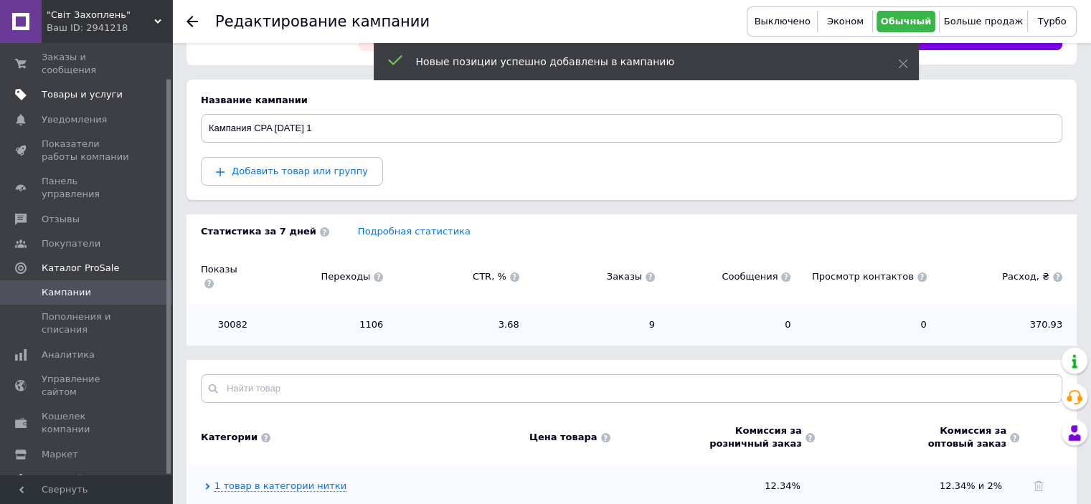
click at [80, 88] on span "Товары и услуги" at bounding box center [82, 94] width 81 height 13
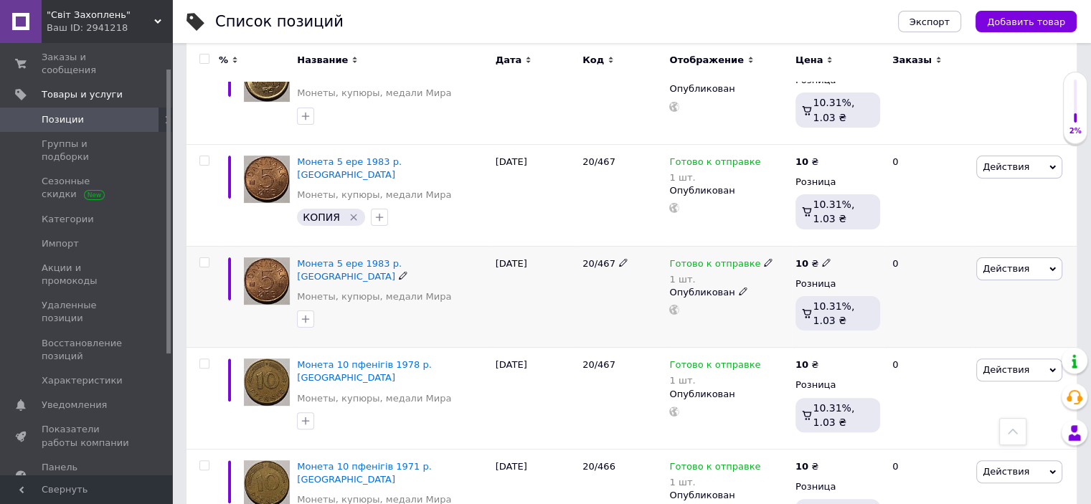
scroll to position [359, 0]
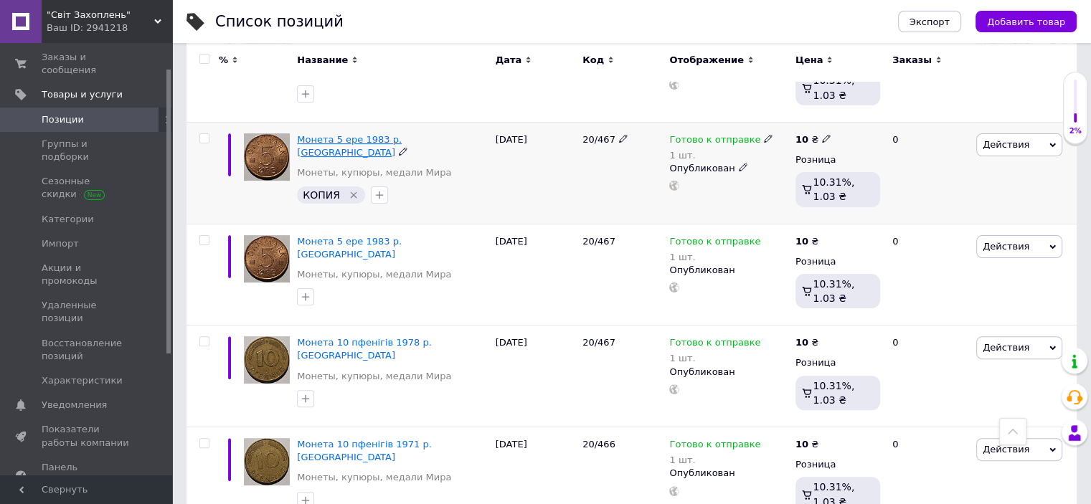
click at [387, 137] on span "Монета 5 ере 1983 р. [GEOGRAPHIC_DATA]" at bounding box center [349, 146] width 105 height 24
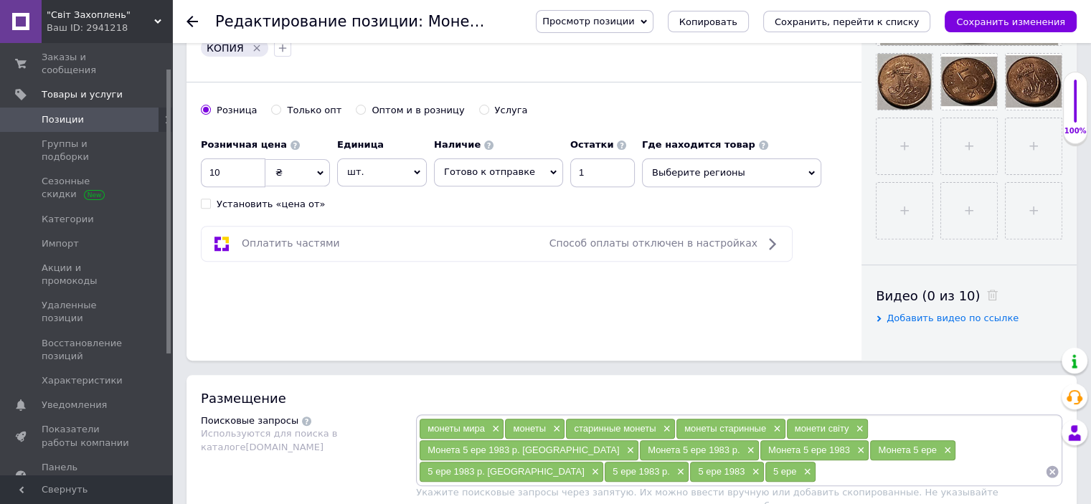
scroll to position [502, 0]
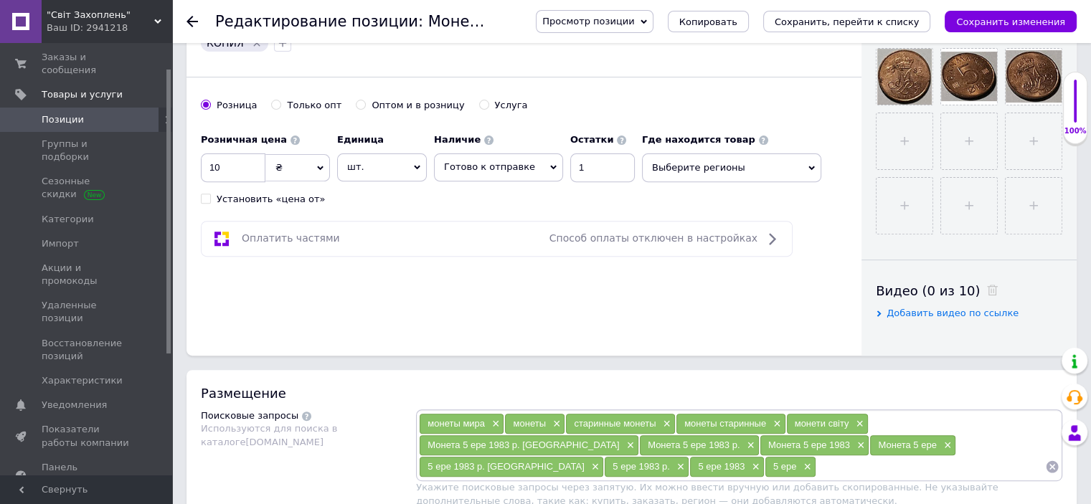
click at [523, 166] on span "Готово к отправке" at bounding box center [498, 167] width 129 height 27
click at [505, 216] on li "Нет в наличии" at bounding box center [499, 217] width 128 height 20
drag, startPoint x: 611, startPoint y: 159, endPoint x: 547, endPoint y: 169, distance: 64.6
click at [547, 169] on div "Розничная цена 10 ₴ $ € CHF £ ¥ PLN ₸ MDL HUF KGS CN¥ TRY ₩ lei Установить «цен…" at bounding box center [524, 166] width 646 height 80
drag, startPoint x: 557, startPoint y: 169, endPoint x: 524, endPoint y: 169, distance: 33.0
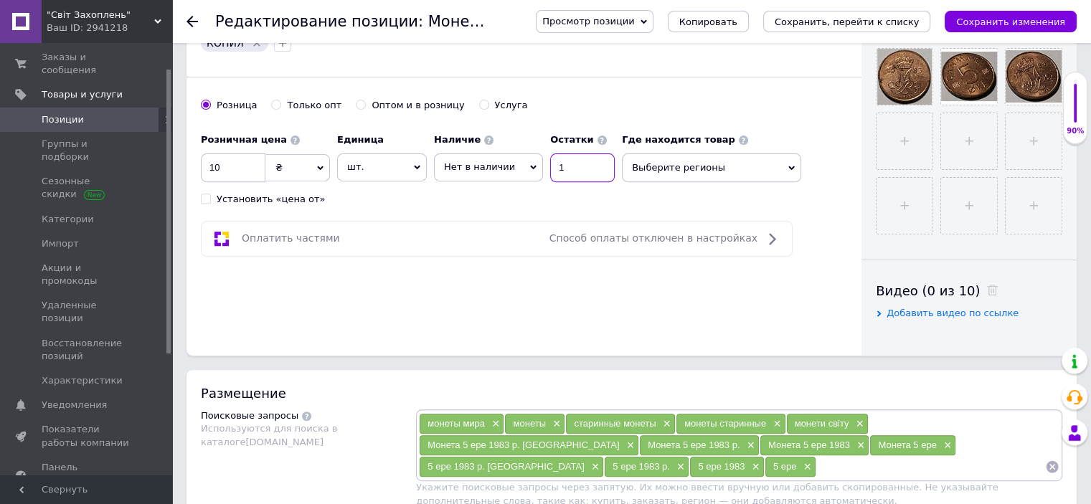
click at [524, 169] on div "Наличие Нет в наличии В наличии Под заказ Готово к отправке Остатки 1" at bounding box center [524, 154] width 181 height 56
type input "0"
click at [986, 17] on icon "Сохранить изменения" at bounding box center [1010, 22] width 109 height 11
